Goal: Transaction & Acquisition: Purchase product/service

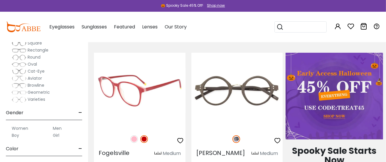
scroll to position [257, 0]
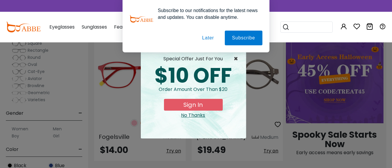
click at [236, 58] on span "×" at bounding box center [237, 58] width 7 height 7
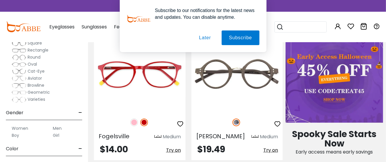
click at [205, 40] on button "Later" at bounding box center [205, 38] width 26 height 15
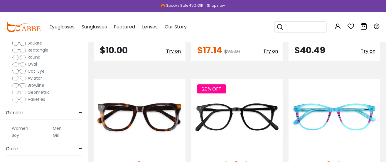
scroll to position [1249, 0]
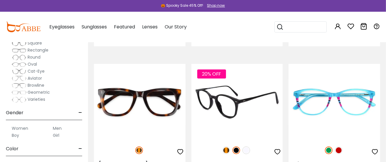
click at [227, 147] on img at bounding box center [227, 151] width 8 height 8
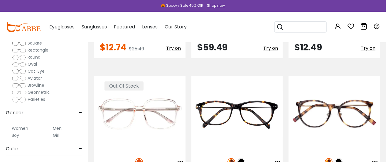
scroll to position [2828, 0]
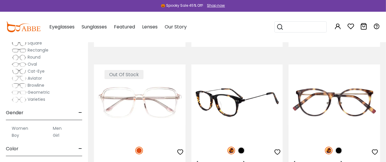
click at [232, 147] on img at bounding box center [232, 151] width 8 height 8
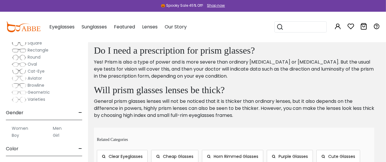
scroll to position [3122, 0]
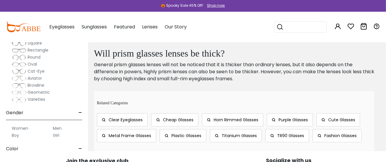
click at [122, 117] on span "Clear Eyeglasses" at bounding box center [126, 120] width 34 height 6
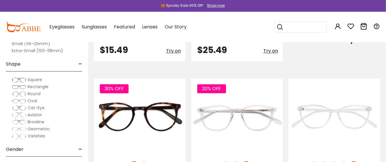
scroll to position [771, 0]
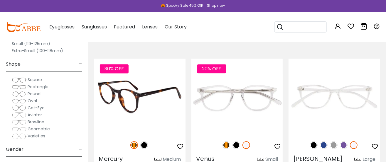
click at [139, 123] on img at bounding box center [140, 97] width 92 height 76
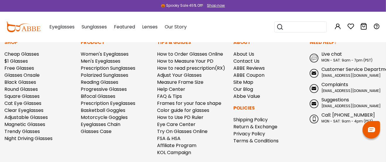
scroll to position [868, 0]
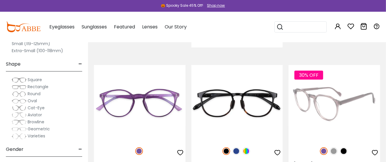
scroll to position [1506, 0]
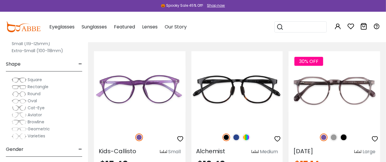
click at [29, 79] on span "Square" at bounding box center [35, 80] width 14 height 6
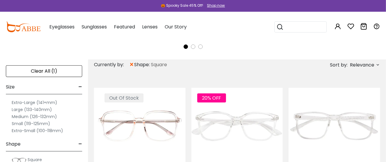
scroll to position [184, 0]
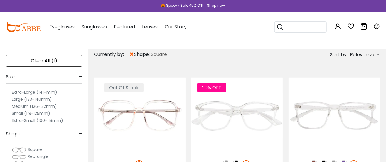
click at [37, 106] on label "Medium (126-132mm)" at bounding box center [34, 106] width 45 height 7
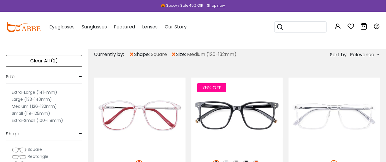
scroll to position [37, 0]
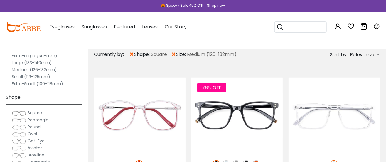
click at [36, 112] on span "Square" at bounding box center [35, 113] width 14 height 6
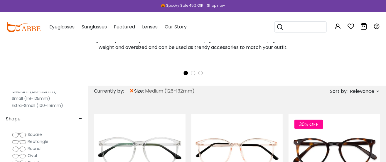
scroll to position [73, 0]
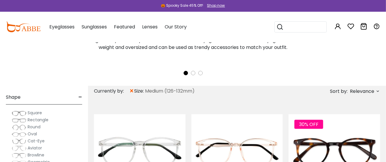
click at [37, 119] on span "Rectangle" at bounding box center [38, 120] width 21 height 6
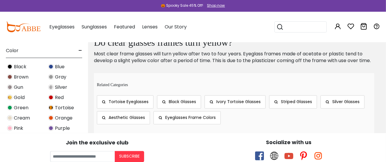
scroll to position [661, 0]
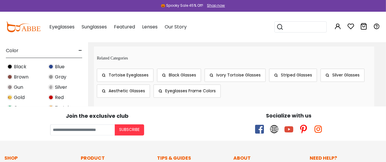
click at [109, 77] on span "Tortoise Eyeglasses" at bounding box center [129, 76] width 40 height 6
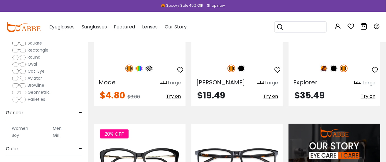
scroll to position [477, 0]
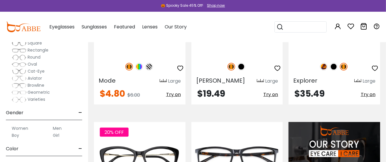
click at [120, 58] on div at bounding box center [140, 21] width 92 height 83
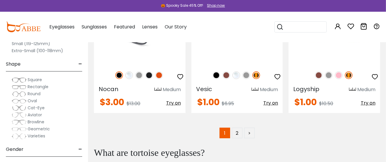
scroll to position [2938, 0]
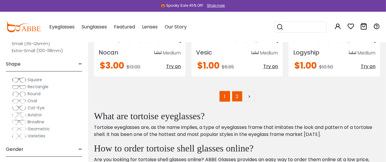
click at [238, 91] on link "2" at bounding box center [237, 96] width 11 height 11
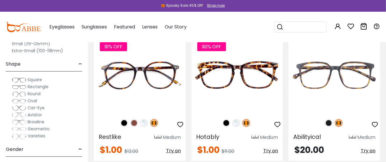
scroll to position [147, 0]
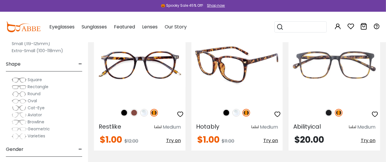
click at [237, 91] on img at bounding box center [238, 64] width 92 height 76
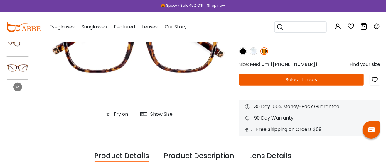
scroll to position [73, 0]
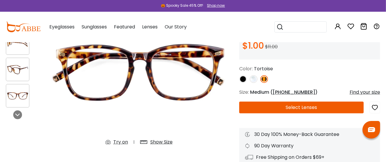
click at [157, 142] on div "Show Size" at bounding box center [161, 142] width 22 height 7
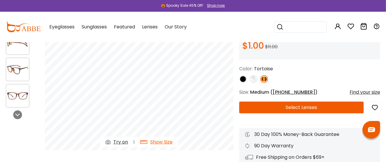
click at [265, 106] on button "Select Lenses" at bounding box center [301, 108] width 125 height 12
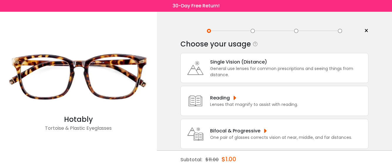
click at [230, 71] on div "General use lenses for common prescriptions and seeing things from distance." at bounding box center [287, 72] width 155 height 12
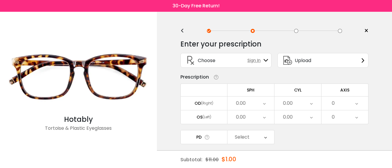
click at [263, 101] on icon at bounding box center [264, 103] width 3 height 14
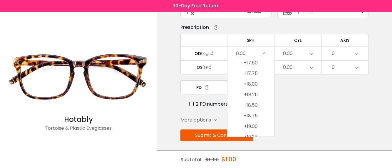
scroll to position [1564, 0]
click at [302, 116] on div "More options Add Prism Vertical (Δ) Base Direction Horizontal (Δ) Base Directio…" at bounding box center [274, 119] width 188 height 7
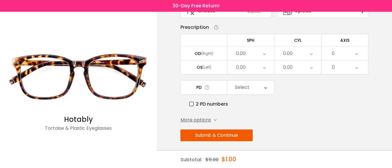
click at [247, 52] on div "0.00" at bounding box center [250, 54] width 47 height 14
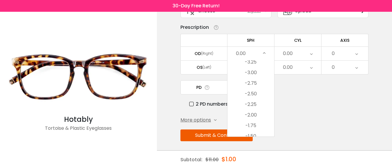
scroll to position [698, 0]
click at [251, 86] on li "-3.00" at bounding box center [250, 87] width 47 height 11
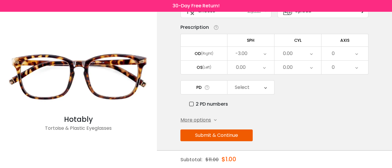
click at [287, 51] on div "0.00" at bounding box center [288, 54] width 10 height 12
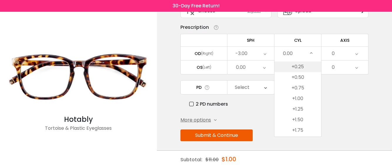
scroll to position [289, 0]
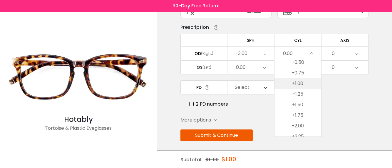
click at [296, 81] on li "+1.00" at bounding box center [297, 83] width 47 height 11
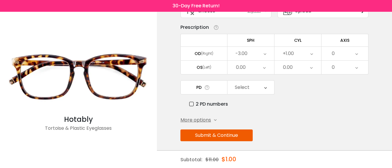
click at [335, 51] on div "0" at bounding box center [344, 54] width 47 height 14
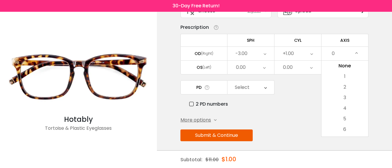
click at [335, 53] on div "0" at bounding box center [344, 54] width 47 height 14
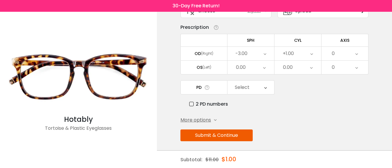
click at [335, 52] on div "0" at bounding box center [344, 54] width 47 height 14
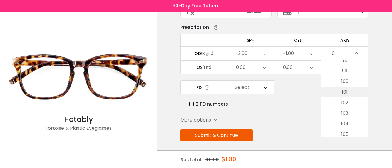
scroll to position [1028, 0]
click at [344, 93] on li "100" at bounding box center [344, 95] width 47 height 11
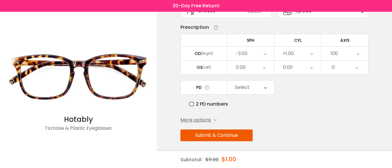
click at [335, 65] on div "0" at bounding box center [344, 68] width 47 height 14
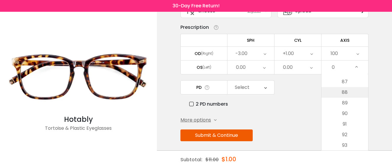
scroll to position [882, 0]
click at [344, 95] on li "85" at bounding box center [344, 97] width 47 height 11
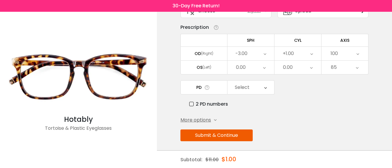
click at [264, 66] on icon at bounding box center [264, 68] width 3 height 14
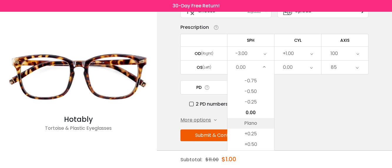
scroll to position [808, 0]
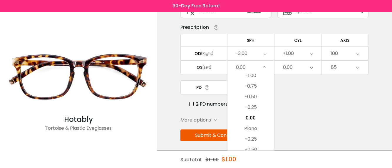
click at [264, 66] on icon at bounding box center [264, 68] width 3 height 14
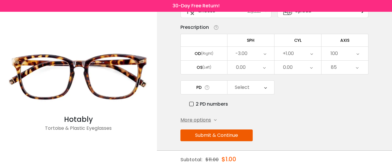
click at [264, 66] on icon at bounding box center [264, 68] width 3 height 14
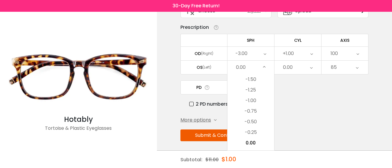
scroll to position [793, 0]
click at [246, 66] on div "0.00" at bounding box center [250, 68] width 47 height 14
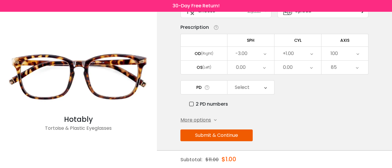
click at [247, 65] on div "0.00" at bounding box center [250, 68] width 47 height 14
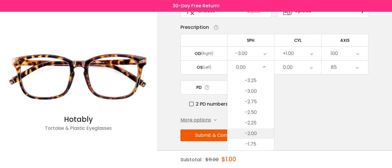
scroll to position [698, 0]
click at [251, 110] on li "-2.75" at bounding box center [250, 111] width 47 height 11
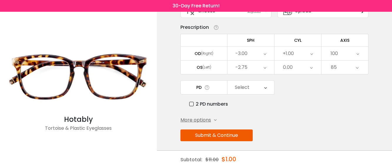
click at [312, 65] on icon at bounding box center [311, 68] width 3 height 14
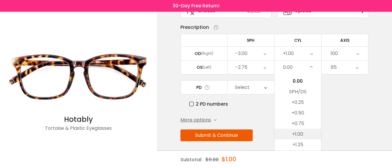
scroll to position [289, 0]
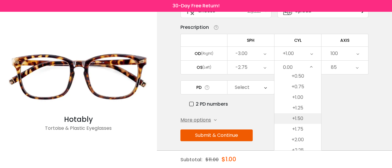
click at [299, 116] on li "+1.50" at bounding box center [297, 118] width 47 height 11
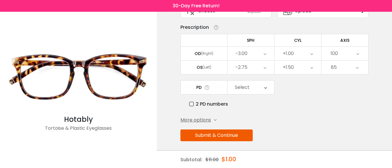
click at [265, 84] on icon at bounding box center [265, 88] width 3 height 14
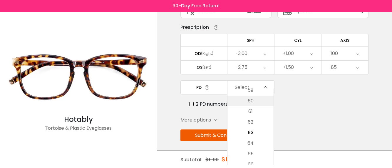
click at [251, 99] on li "60" at bounding box center [250, 100] width 46 height 11
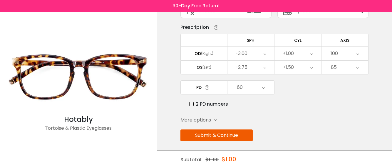
click at [216, 119] on icon at bounding box center [215, 120] width 3 height 3
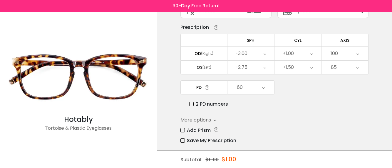
click at [184, 128] on label "Add Prism" at bounding box center [195, 129] width 30 height 7
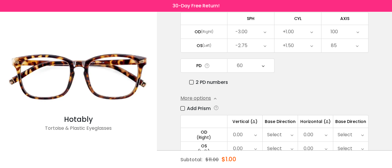
scroll to position [86, 0]
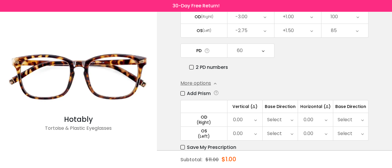
click at [292, 117] on icon at bounding box center [292, 120] width 3 height 14
click at [283, 139] on li "Up" at bounding box center [280, 142] width 35 height 11
click at [283, 131] on div "Select" at bounding box center [280, 134] width 35 height 14
click at [280, 148] on li "Up" at bounding box center [280, 148] width 34 height 11
click at [362, 117] on icon at bounding box center [362, 120] width 3 height 14
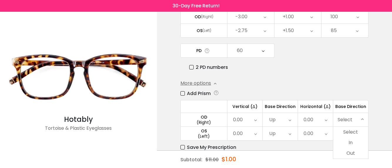
click at [352, 150] on li "Out" at bounding box center [350, 153] width 35 height 11
click at [362, 130] on icon at bounding box center [362, 134] width 3 height 14
click at [350, 159] on li "Out" at bounding box center [350, 159] width 34 height 11
click at [255, 116] on icon at bounding box center [255, 120] width 3 height 14
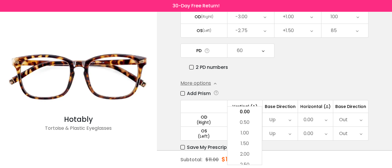
click at [286, 147] on div "Enter your prescription SPH (Sphere) Lens strength needed to correct your visio…" at bounding box center [274, 73] width 188 height 249
click at [183, 143] on label "Save My Prescription" at bounding box center [208, 146] width 56 height 7
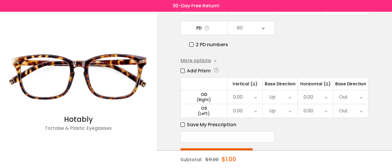
scroll to position [123, 0]
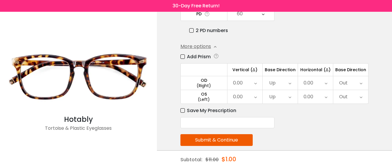
click at [218, 136] on button "Submit & Continue" at bounding box center [216, 140] width 72 height 12
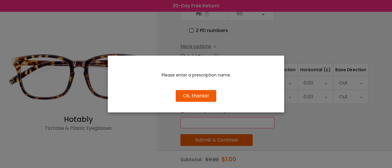
click at [188, 98] on button "Ok, thanks!" at bounding box center [196, 96] width 41 height 12
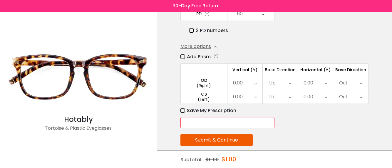
click at [194, 118] on input "text" at bounding box center [227, 122] width 94 height 11
type input "*****"
click at [210, 136] on button "Submit & Continue" at bounding box center [216, 140] width 72 height 12
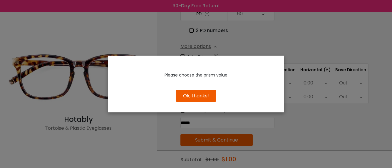
click at [190, 98] on button "Ok, thanks!" at bounding box center [196, 96] width 41 height 12
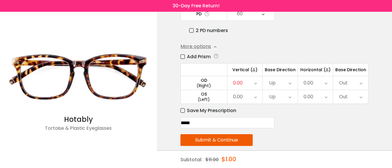
click at [213, 135] on button "Submit & Continue" at bounding box center [216, 140] width 72 height 12
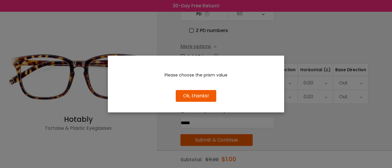
click at [197, 97] on button "Ok, thanks!" at bounding box center [196, 96] width 41 height 12
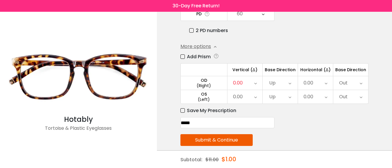
click at [254, 79] on icon at bounding box center [255, 83] width 3 height 14
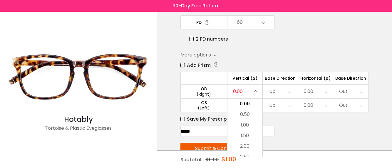
scroll to position [126, 0]
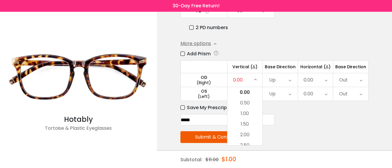
click at [254, 76] on icon at bounding box center [255, 80] width 3 height 14
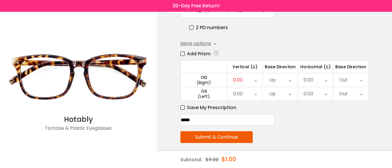
click at [254, 76] on icon at bounding box center [255, 80] width 3 height 14
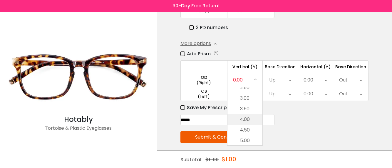
scroll to position [58, 0]
